Goal: Find specific page/section: Find specific page/section

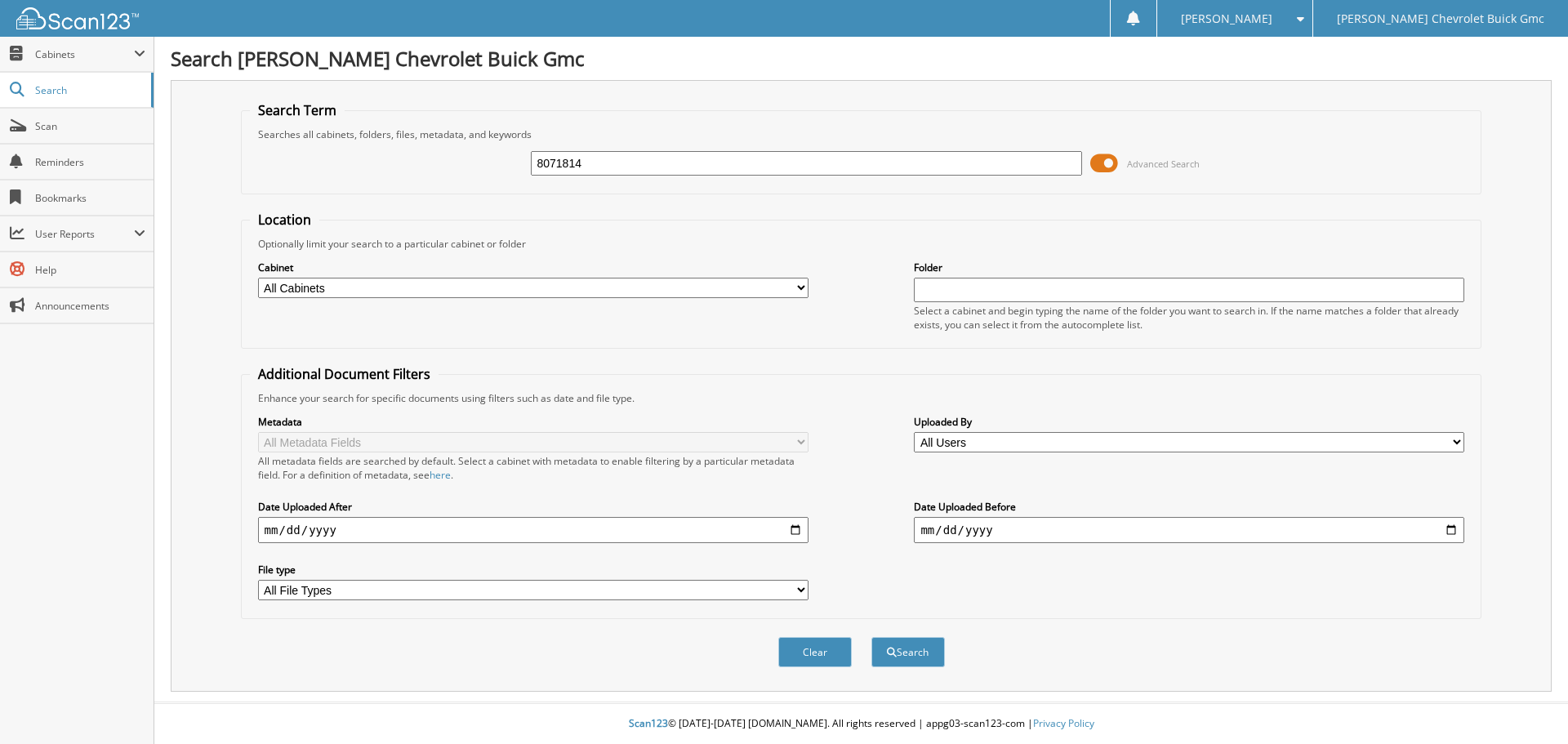
type input "8071814"
click at [871, 637] on button "Search" at bounding box center [908, 652] width 73 height 30
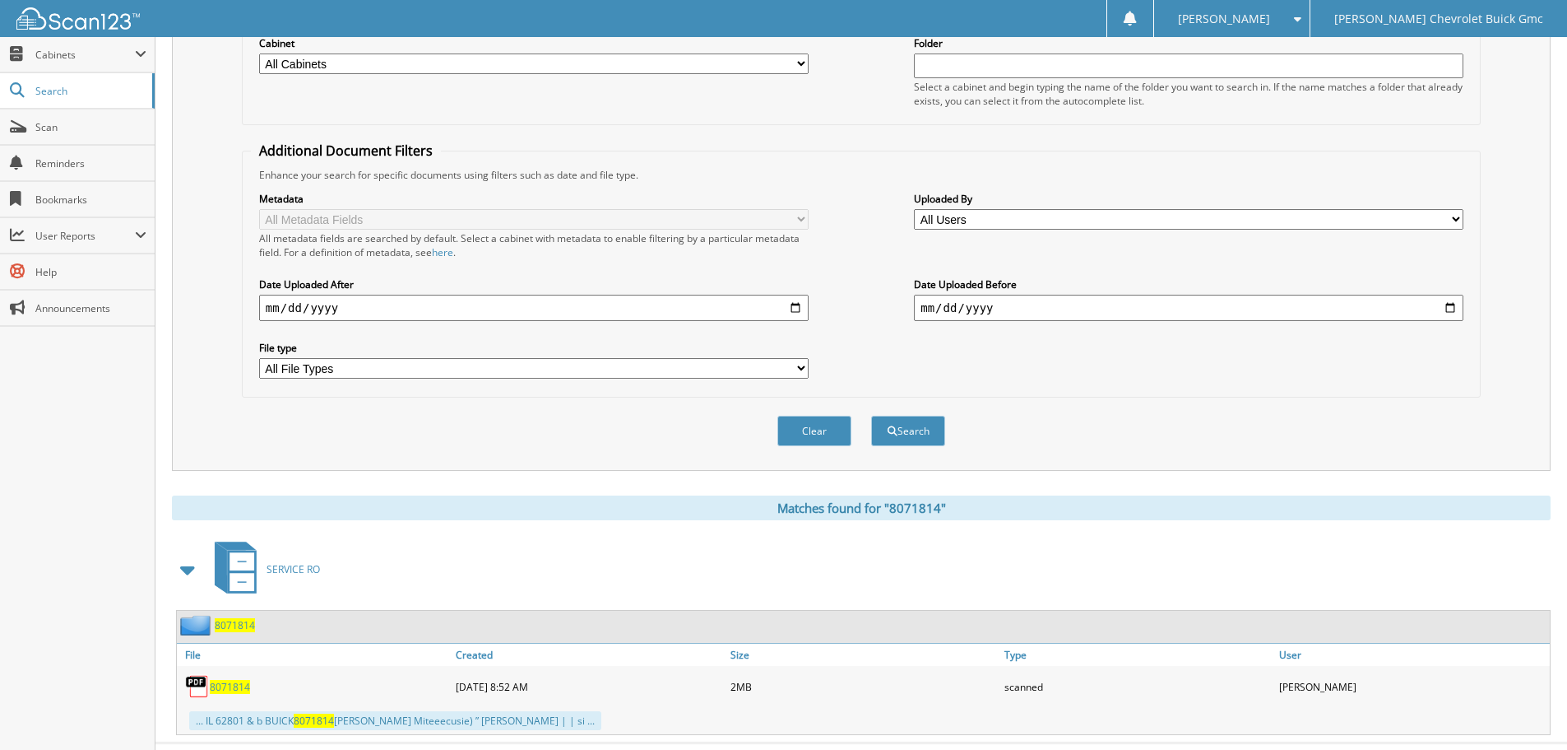
scroll to position [262, 0]
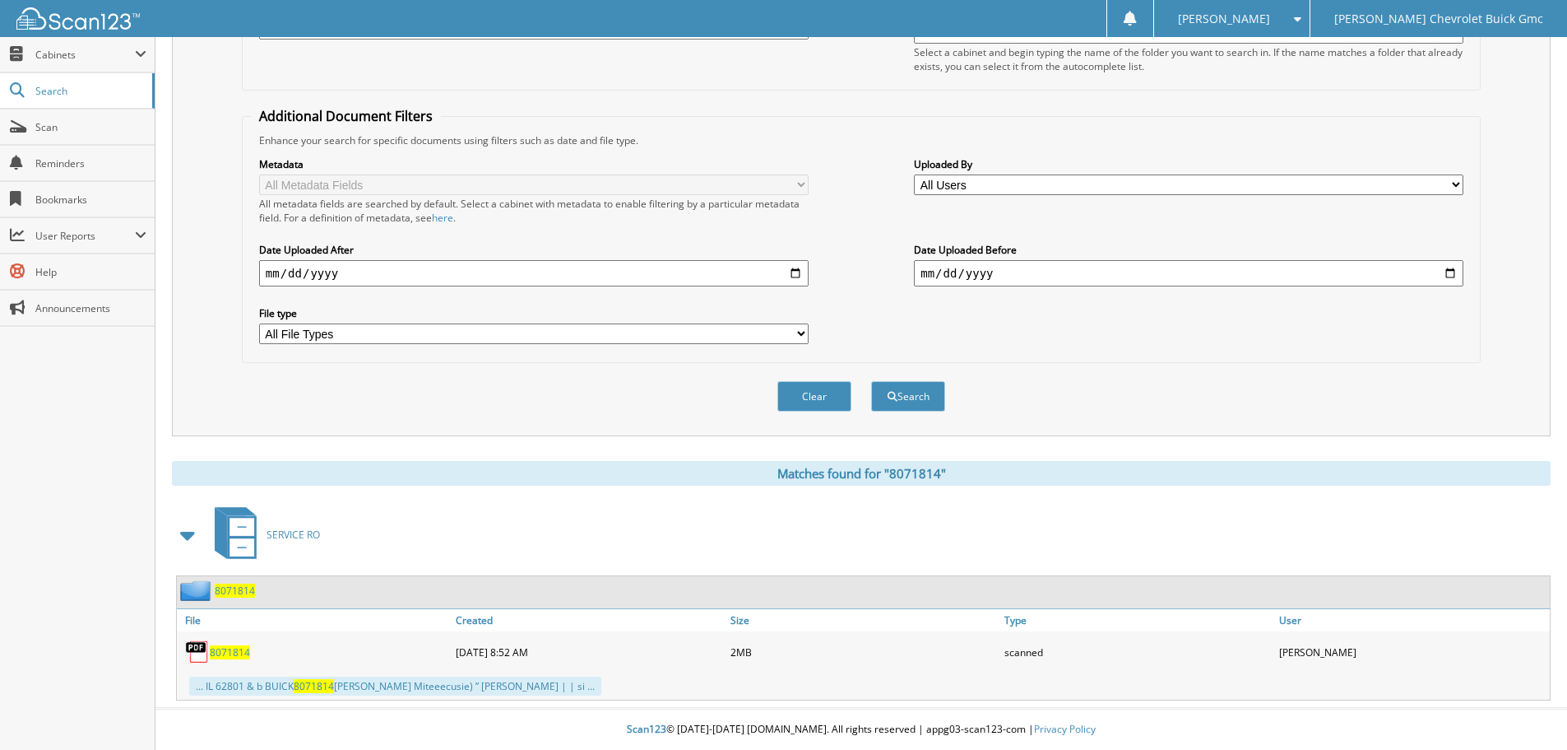
click at [206, 650] on img at bounding box center [197, 651] width 25 height 25
click at [228, 652] on span "8071814" at bounding box center [230, 652] width 40 height 14
